Goal: Task Accomplishment & Management: Manage account settings

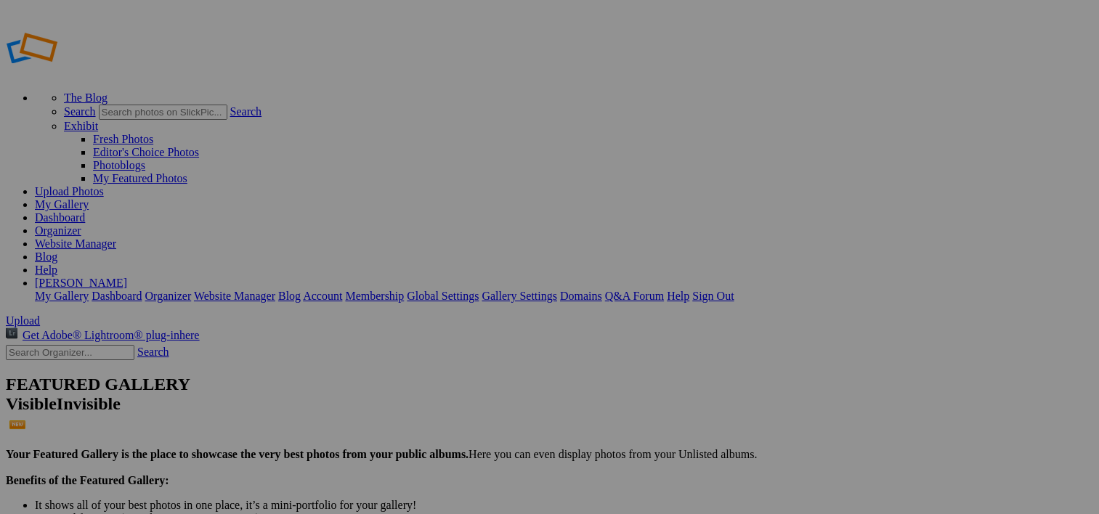
type input "Waterfalls"
drag, startPoint x: 452, startPoint y: 272, endPoint x: 354, endPoint y: 269, distance: 98.1
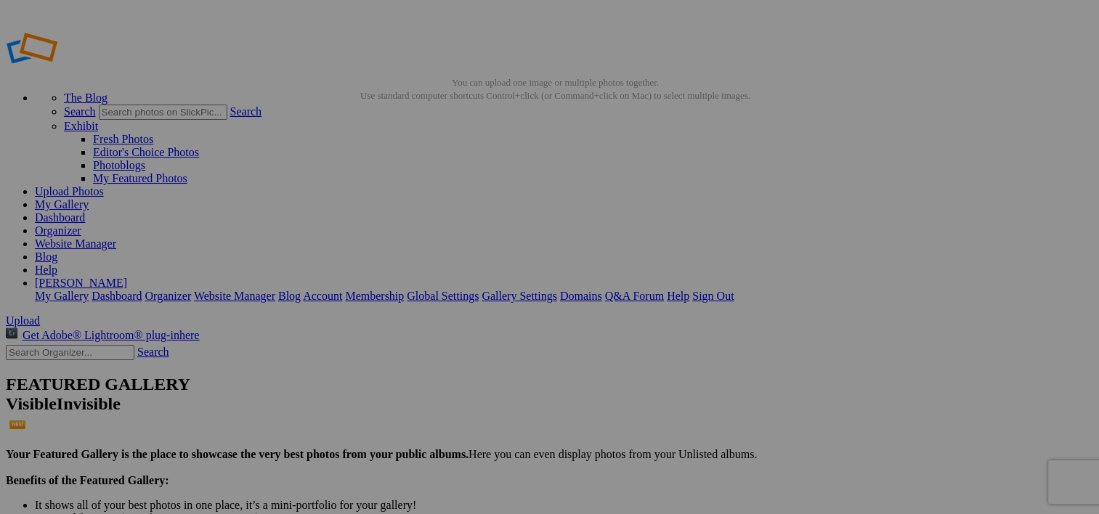
type input "[GEOGRAPHIC_DATA] 1"
drag, startPoint x: 571, startPoint y: 271, endPoint x: 495, endPoint y: 269, distance: 75.5
type input "[GEOGRAPHIC_DATA] 2"
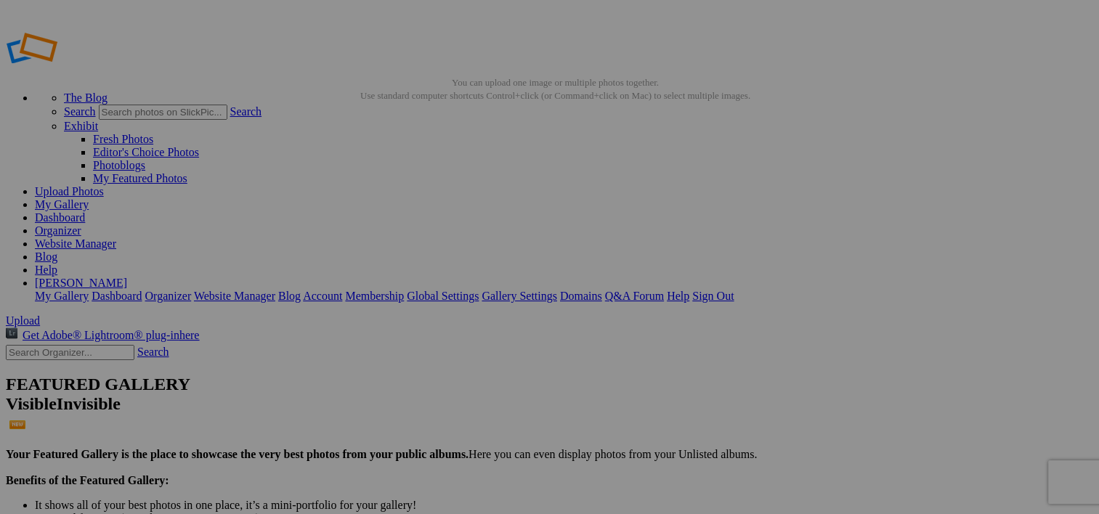
drag, startPoint x: 692, startPoint y: 264, endPoint x: 632, endPoint y: 264, distance: 60.3
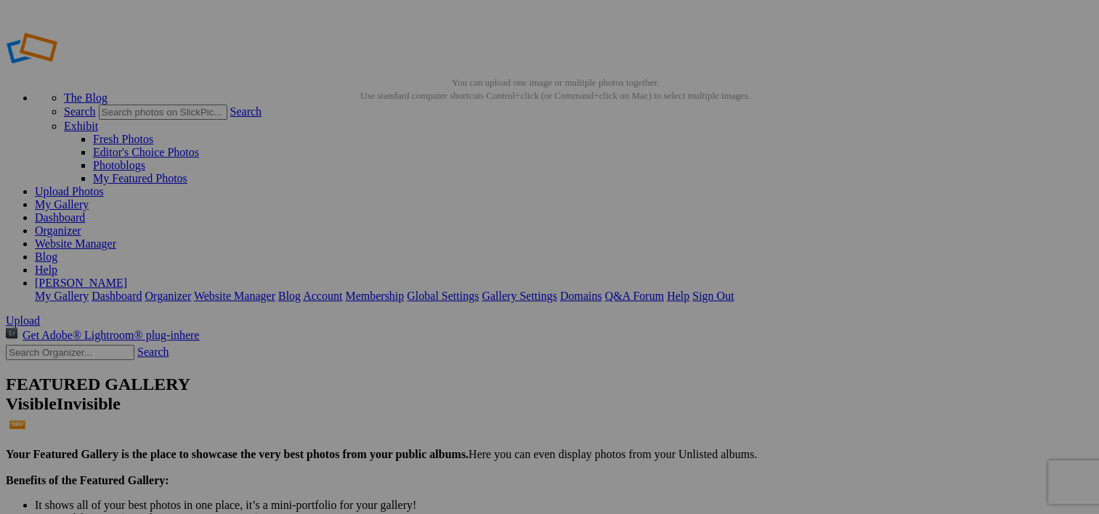
type input "Minnehaha Falls 3"
